Goal: Use online tool/utility: Utilize a website feature to perform a specific function

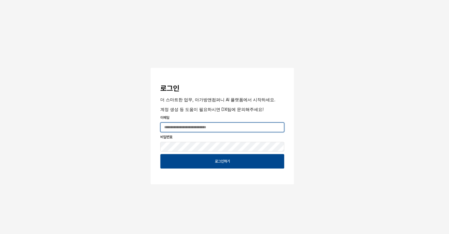
click at [178, 127] on input "App Frame" at bounding box center [222, 127] width 123 height 9
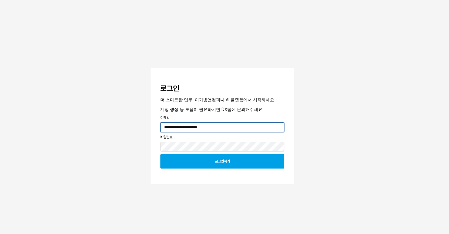
type input "**********"
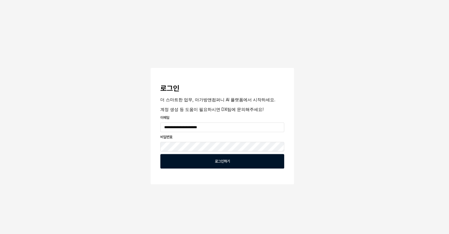
click at [208, 160] on div "로그인하기" at bounding box center [222, 161] width 118 height 14
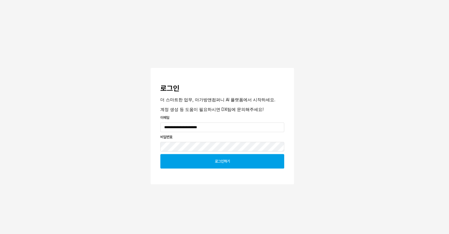
click at [212, 162] on div "로그인하기" at bounding box center [222, 161] width 118 height 14
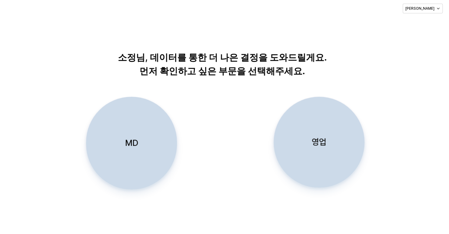
click at [130, 138] on p "MD" at bounding box center [131, 142] width 13 height 11
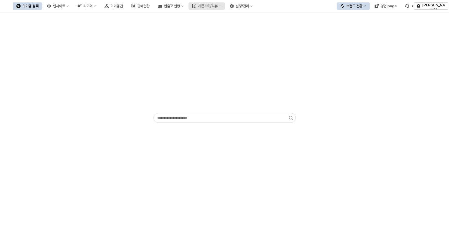
click at [218, 5] on div "시즌기획/리뷰" at bounding box center [207, 6] width 19 height 4
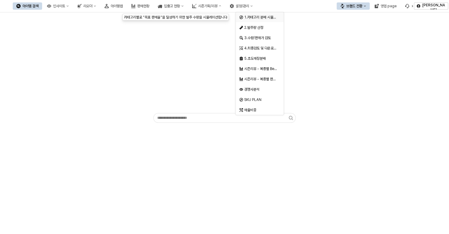
click at [252, 18] on span "1.카테고리 분배 시뮬레이션" at bounding box center [263, 17] width 38 height 5
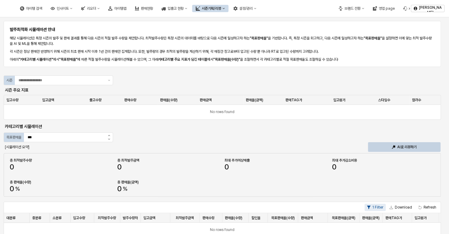
click at [63, 86] on div "시즌 주요 지표" at bounding box center [58, 89] width 107 height 7
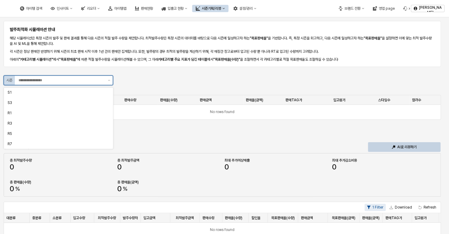
click at [78, 77] on input "App Frame" at bounding box center [61, 80] width 86 height 6
click at [40, 102] on div "S3" at bounding box center [57, 102] width 98 height 5
type input "**"
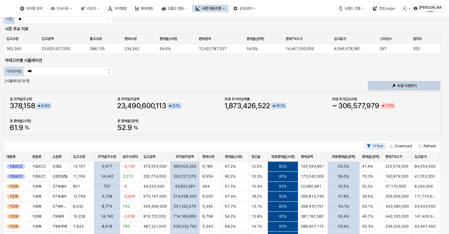
scroll to position [73, 0]
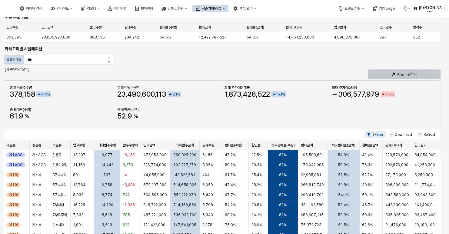
click at [406, 73] on p "AI로 리뷰하기" at bounding box center [406, 74] width 19 height 5
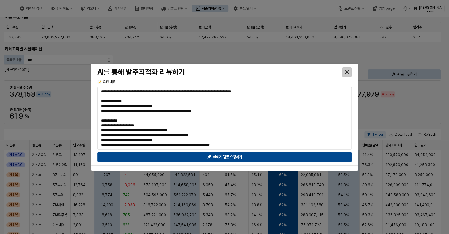
click at [347, 73] on icon "Close" at bounding box center [347, 72] width 4 height 4
